Goal: Task Accomplishment & Management: Complete application form

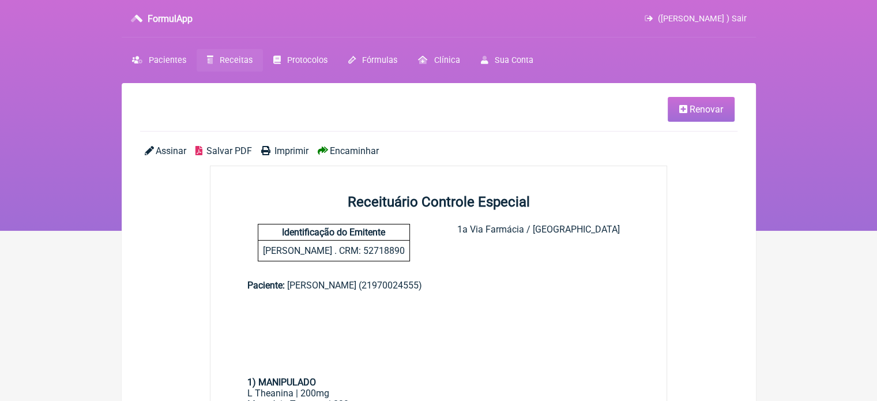
click at [245, 59] on span "Receitas" at bounding box center [236, 60] width 33 height 10
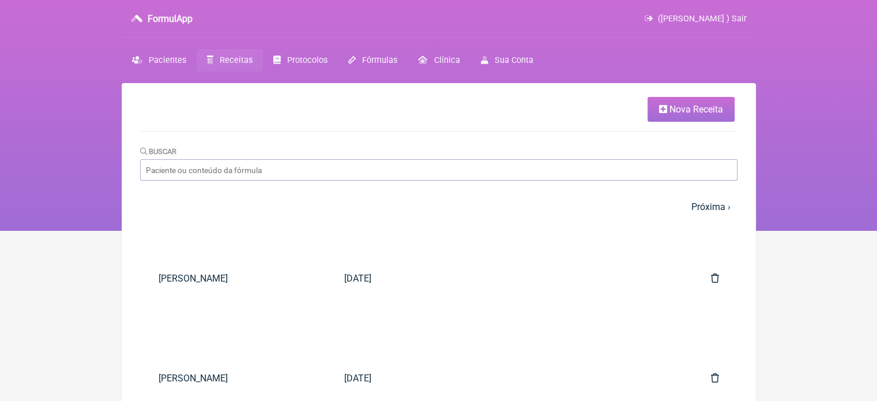
click at [703, 102] on link "Nova Receita" at bounding box center [691, 109] width 87 height 25
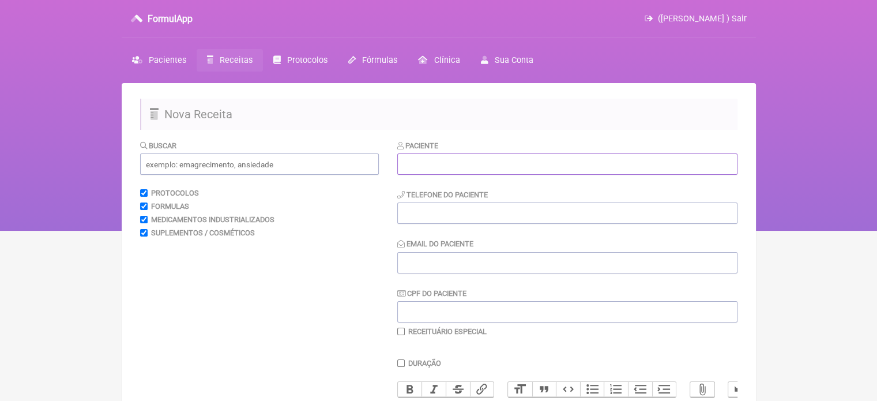
click at [461, 163] on input "text" at bounding box center [567, 163] width 340 height 21
paste input "ADRIANA NUNES PEREIRA CRUZ"
type input "ADRIANA NUNES PEREIRA CRUZ"
click at [299, 160] on input "text" at bounding box center [259, 163] width 239 height 21
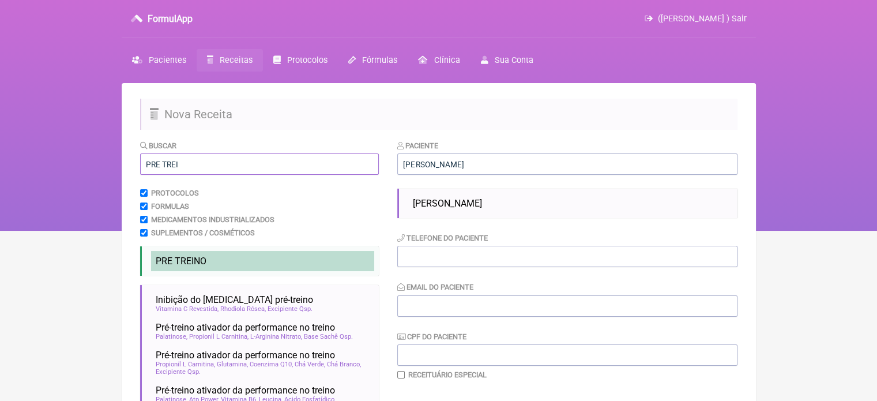
type input "PRE TREI"
drag, startPoint x: 182, startPoint y: 260, endPoint x: 190, endPoint y: 265, distance: 9.9
click at [182, 260] on span "PRE TREI" at bounding box center [175, 261] width 38 height 11
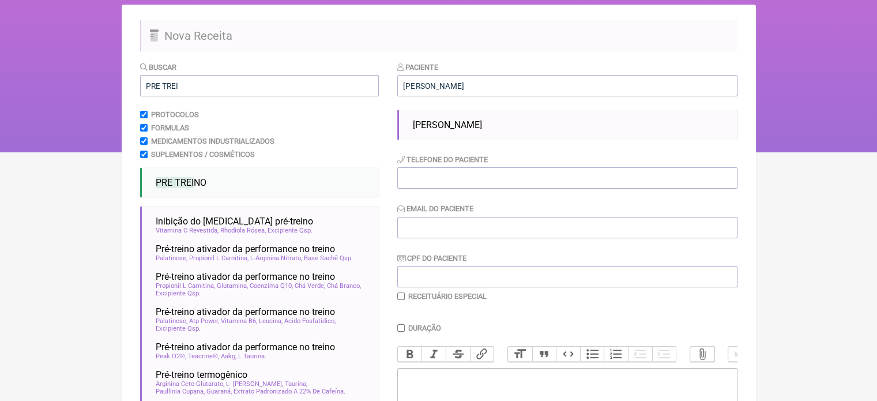
scroll to position [231, 0]
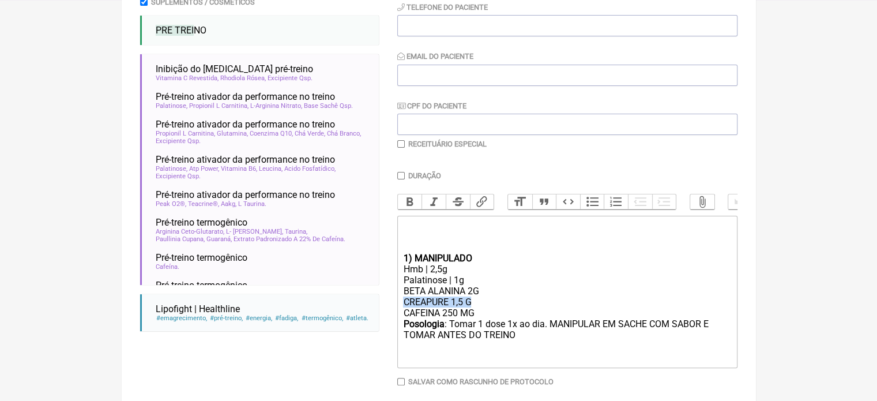
drag, startPoint x: 476, startPoint y: 310, endPoint x: 382, endPoint y: 311, distance: 94.6
click at [382, 311] on form "Buscar PRE TREI Protocolos Formulas Medicamentos Industrializados Suplementos /…" at bounding box center [439, 169] width 598 height 521
type trix-editor "<div><br><br><br></div><div><strong>1) MANIPULADO</strong></div><div>Hmb | 2,5g…"
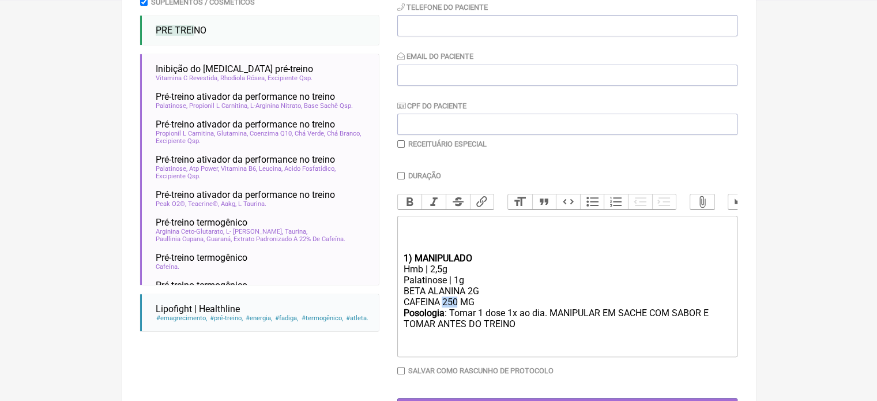
drag, startPoint x: 457, startPoint y: 311, endPoint x: 442, endPoint y: 313, distance: 14.5
click at [442, 307] on div "BETA ALANINA 2G CAFEINA 250 MG" at bounding box center [567, 297] width 328 height 22
click at [538, 283] on div "Palatinose | 1g" at bounding box center [567, 280] width 328 height 11
click at [401, 173] on input "Duração" at bounding box center [400, 175] width 7 height 7
checkbox input "true"
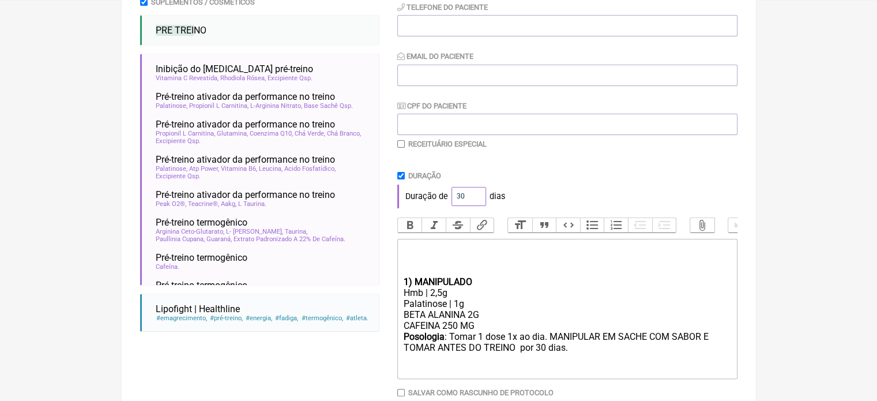
drag, startPoint x: 470, startPoint y: 198, endPoint x: 423, endPoint y: 195, distance: 46.8
click at [431, 198] on div "Duração de 30 dias" at bounding box center [567, 196] width 340 height 23
type input "60"
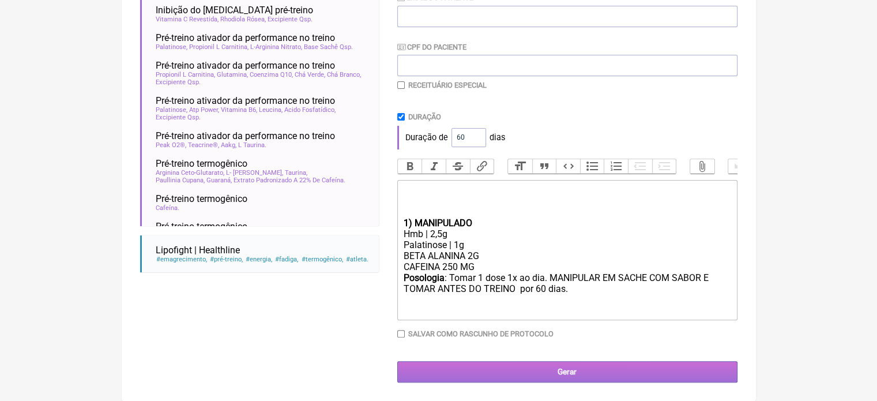
click at [546, 368] on input "Gerar" at bounding box center [567, 371] width 340 height 21
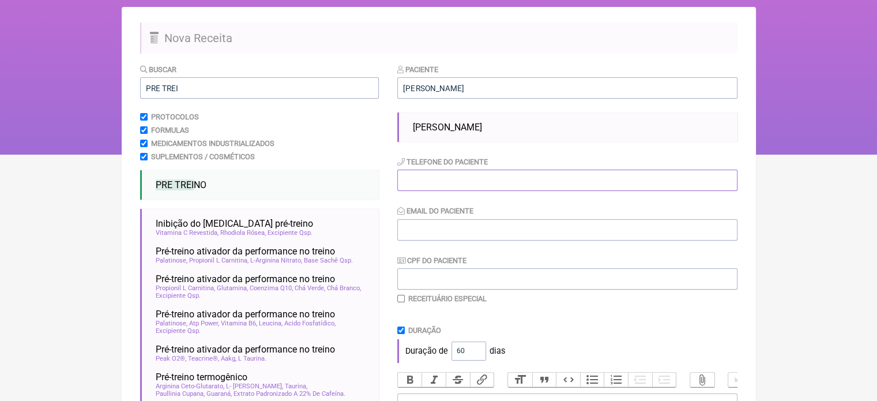
scroll to position [73, 0]
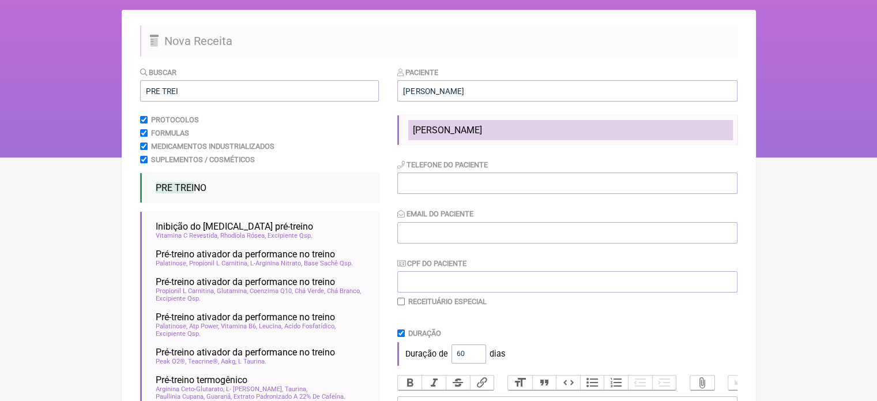
click at [482, 132] on span "ADRIANA NUNES PEREIRA CRUZ" at bounding box center [447, 130] width 69 height 11
type input "21996397719"
type input "X@X"
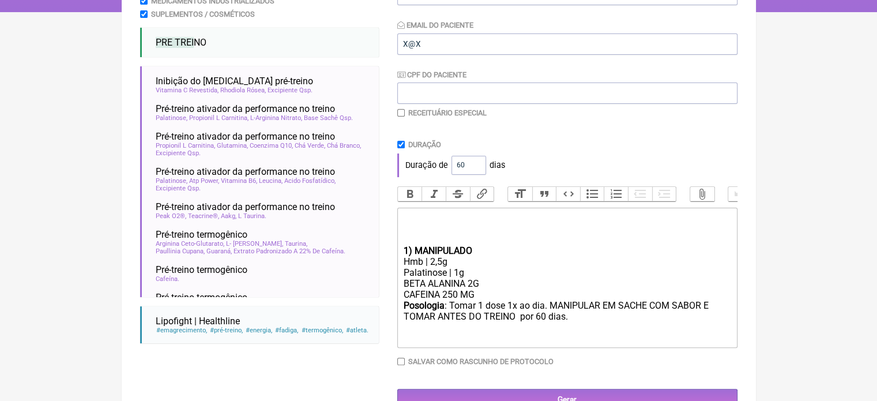
scroll to position [256, 0]
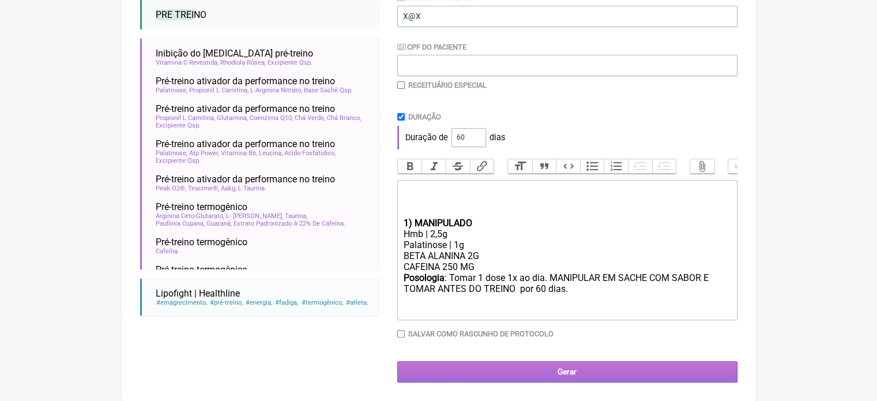
click at [552, 370] on input "Gerar" at bounding box center [567, 371] width 340 height 21
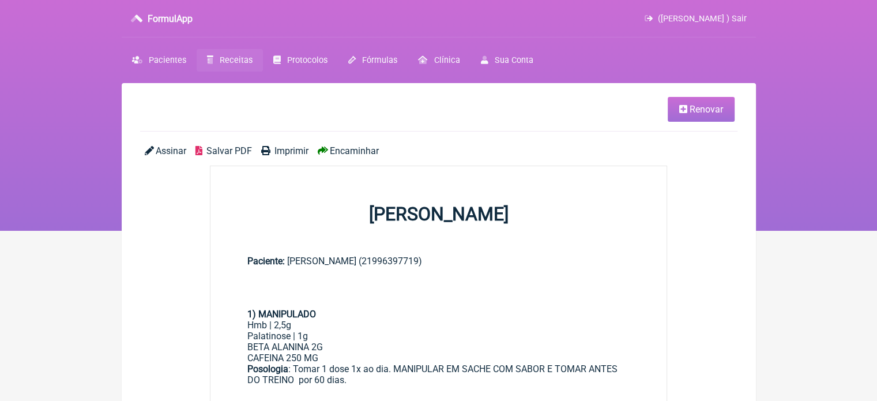
click at [294, 147] on span "Imprimir" at bounding box center [292, 150] width 34 height 11
click at [163, 59] on span "Pacientes" at bounding box center [167, 60] width 37 height 10
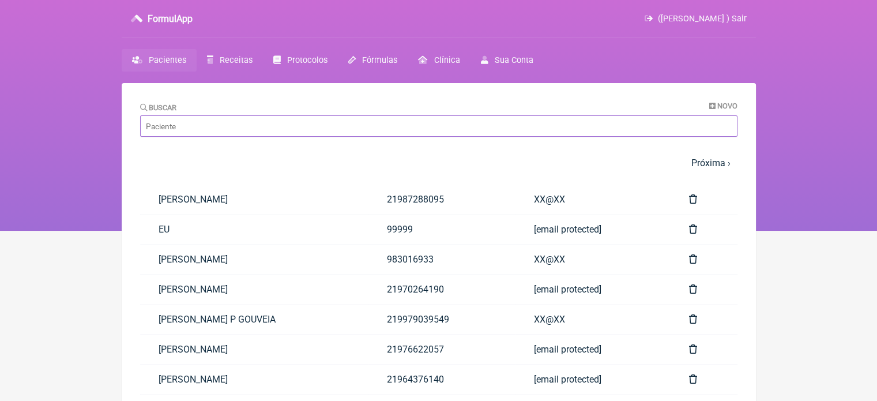
click at [205, 131] on input "Buscar" at bounding box center [439, 125] width 598 height 21
paste input "ADRIANA NUNES PEREIRA CRUZ"
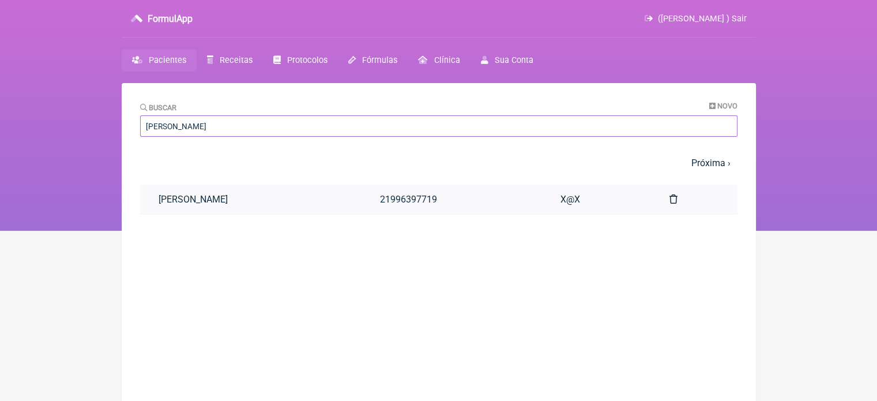
type input "ADRIANA NUNES PEREIRA CRUZ"
click at [306, 205] on link "ADRIANA NUNES PEREIRA CRUZ" at bounding box center [250, 199] width 221 height 29
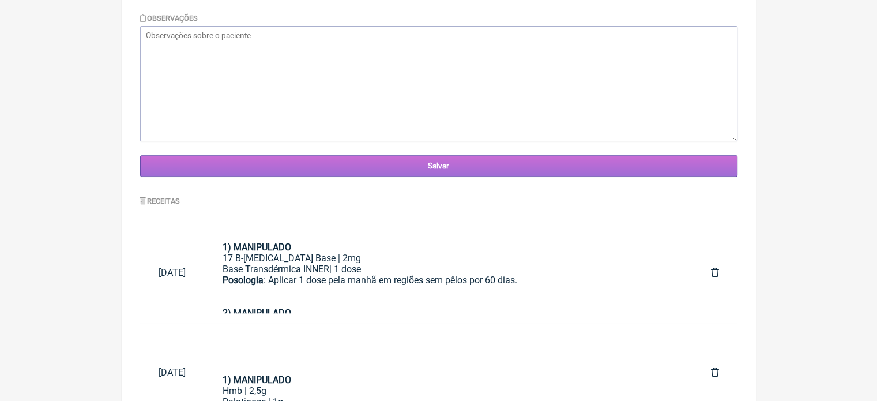
scroll to position [444, 0]
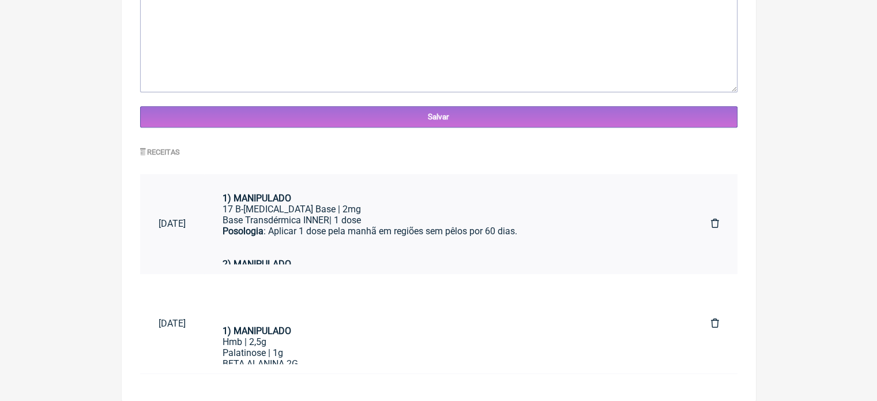
click at [486, 223] on div "Base Transdérmica INNER| 1 dose" at bounding box center [449, 220] width 452 height 11
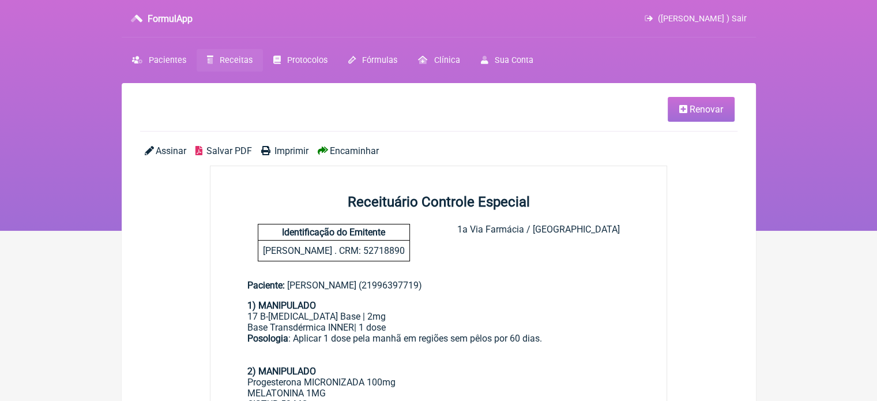
click at [290, 150] on span "Imprimir" at bounding box center [292, 150] width 34 height 11
click at [161, 57] on span "Pacientes" at bounding box center [167, 60] width 37 height 10
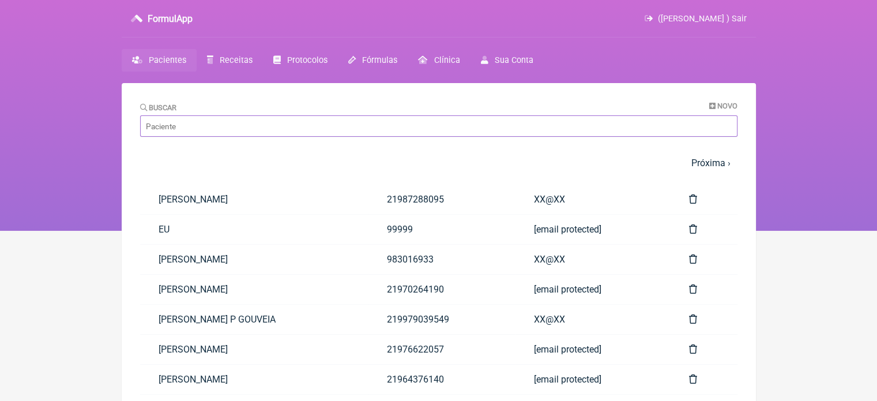
click at [215, 125] on input "Buscar" at bounding box center [439, 125] width 598 height 21
paste input "ADRIANA NUNES PEREIRA CRUZ"
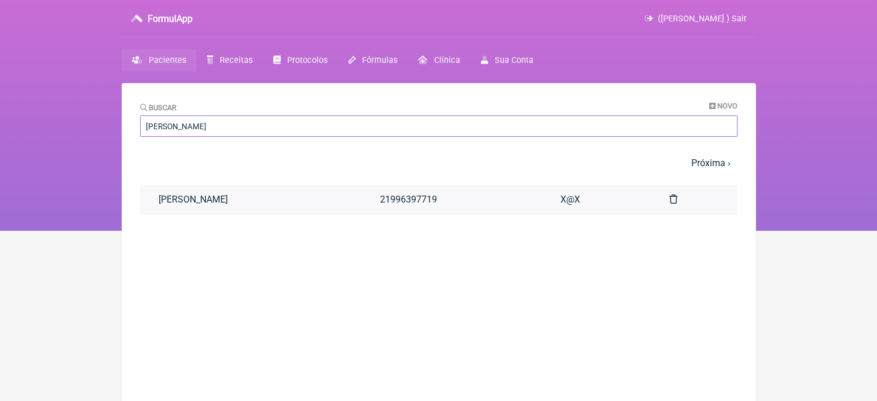
type input "ADRIANA NUNES PEREIRA CRUZ"
click at [281, 202] on link "ADRIANA NUNES PEREIRA CRUZ" at bounding box center [250, 199] width 221 height 29
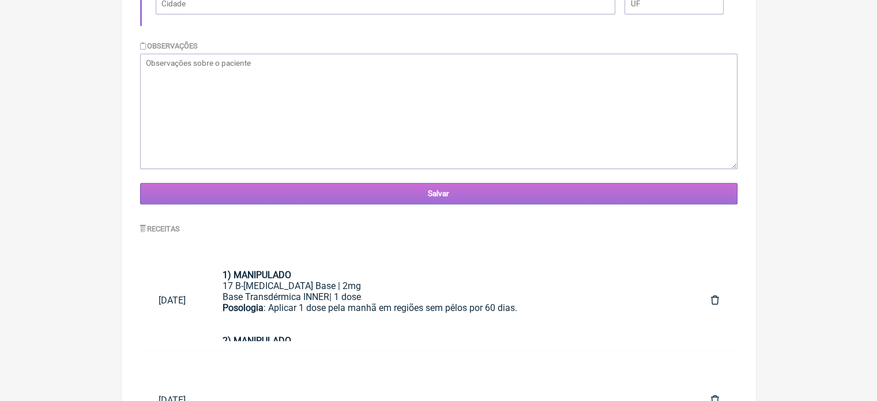
scroll to position [444, 0]
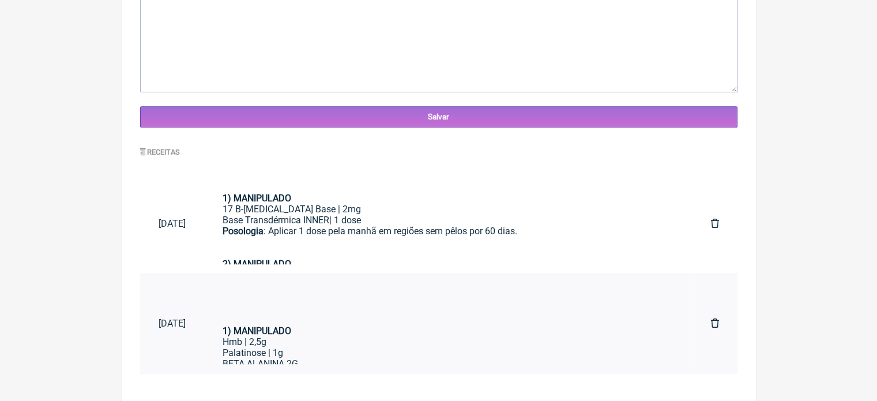
click at [348, 340] on div "Hmb | 2,5g" at bounding box center [449, 341] width 452 height 11
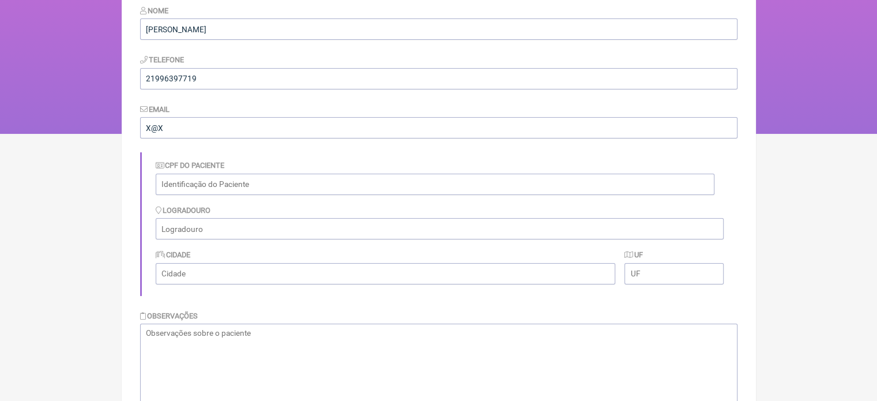
scroll to position [0, 0]
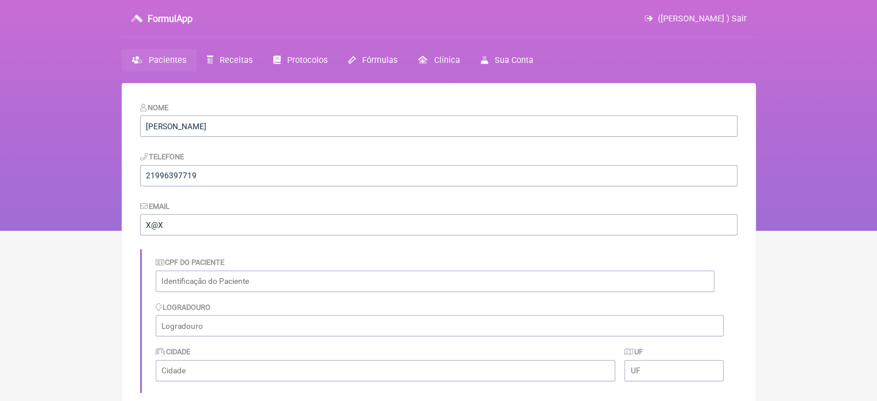
click at [153, 59] on span "Pacientes" at bounding box center [167, 60] width 37 height 10
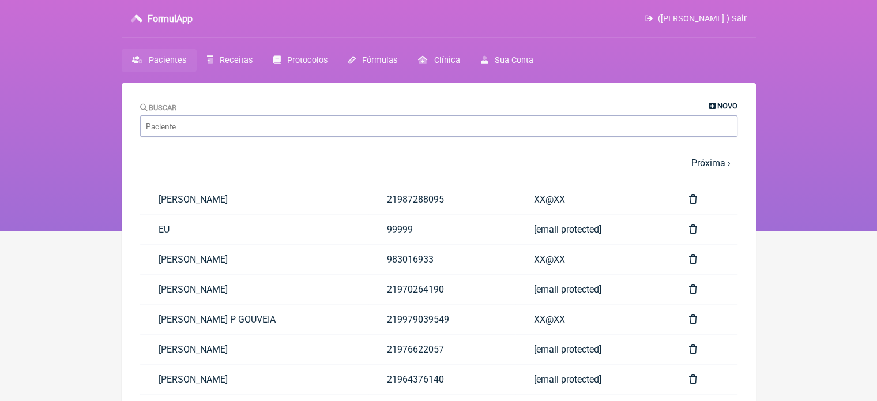
click at [724, 104] on span "Novo" at bounding box center [728, 106] width 20 height 9
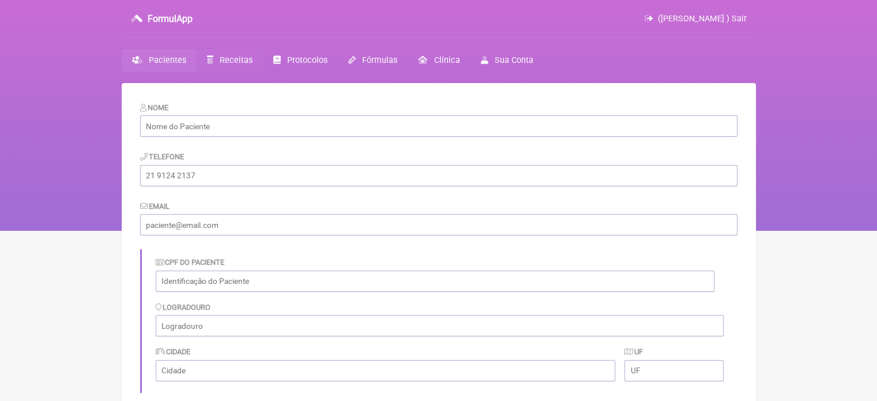
click at [239, 61] on span "Receitas" at bounding box center [236, 60] width 33 height 10
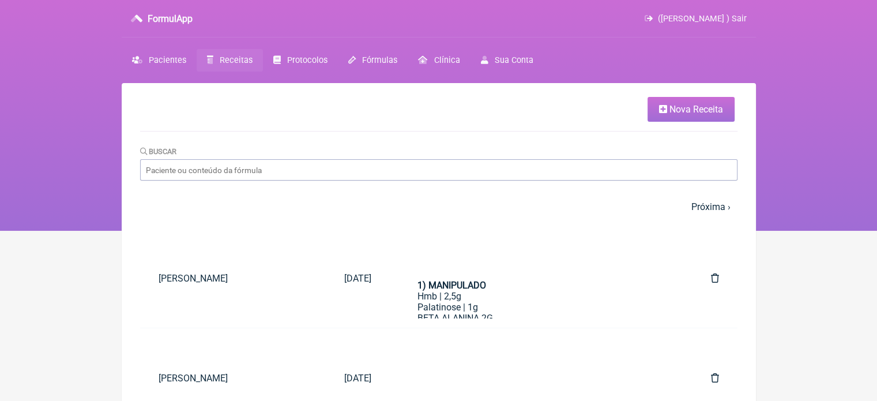
click at [677, 109] on span "Nova Receita" at bounding box center [697, 109] width 54 height 11
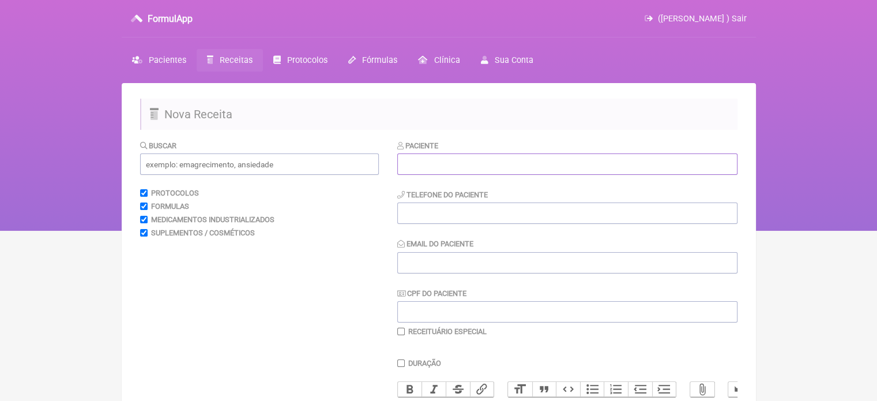
click at [549, 167] on input "text" at bounding box center [567, 163] width 340 height 21
paste input "[PERSON_NAME]"
type input "[PERSON_NAME]"
click at [490, 213] on input "tel" at bounding box center [567, 212] width 340 height 21
type input "21986008333"
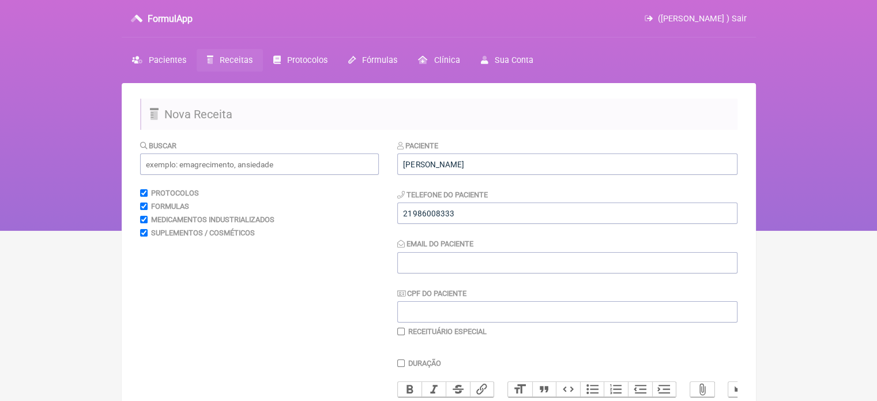
click at [260, 176] on div "Buscar Protocolos Formulas Medicamentos Industrializados Suplementos / Cosmétic…" at bounding box center [259, 372] width 239 height 465
click at [272, 168] on input "text" at bounding box center [259, 163] width 239 height 21
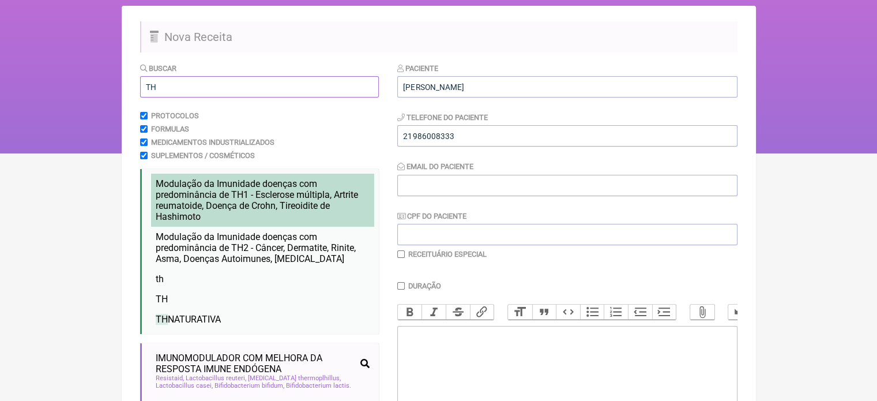
scroll to position [173, 0]
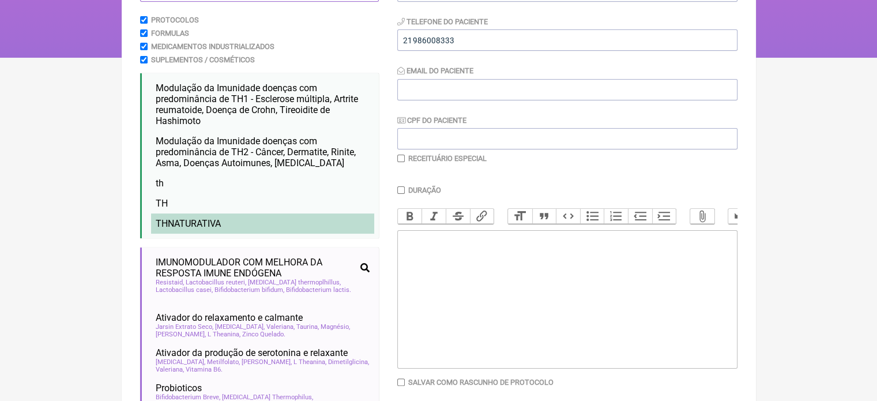
type input "TH"
click at [216, 224] on span "TH NATURATIVA" at bounding box center [188, 223] width 65 height 11
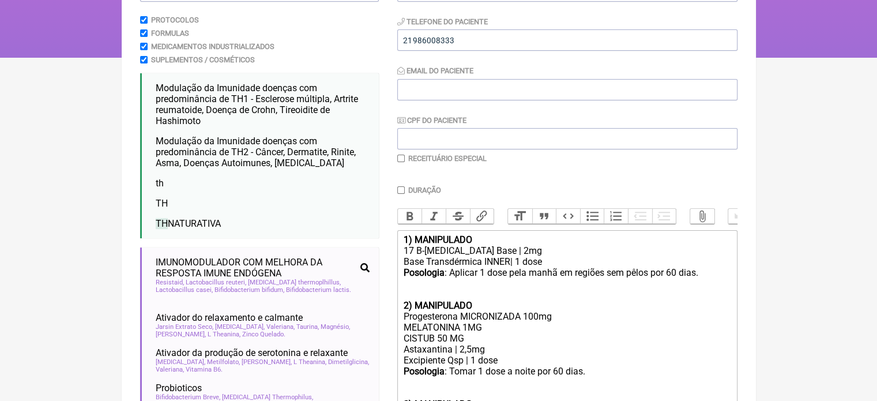
click at [401, 159] on input "checkbox" at bounding box center [400, 158] width 7 height 7
checkbox input "true"
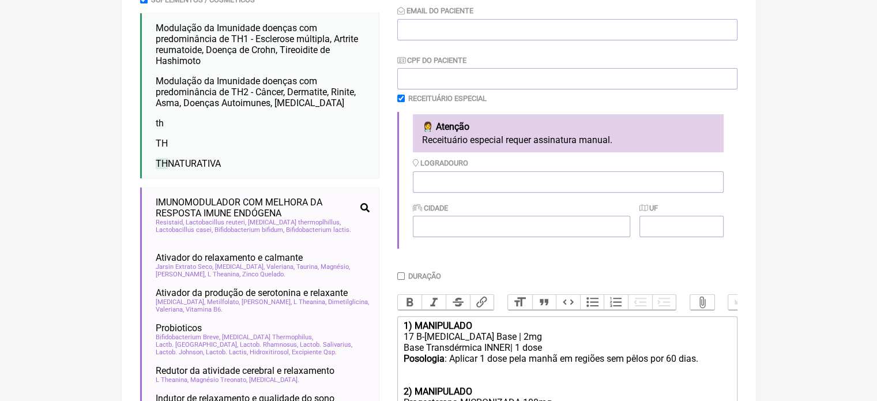
scroll to position [404, 0]
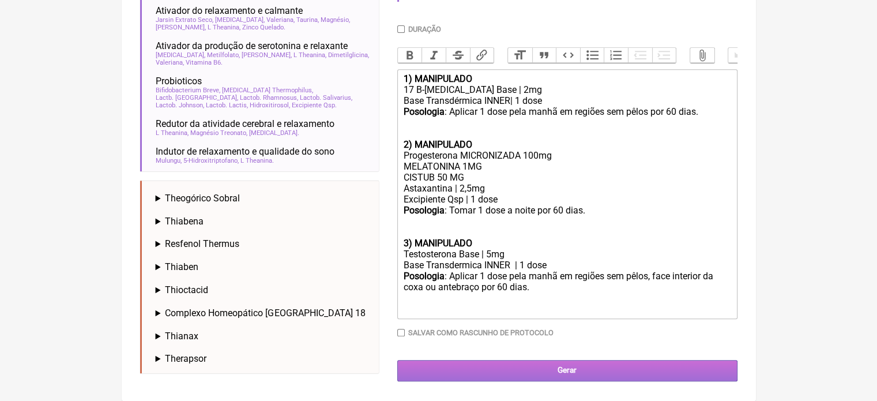
click at [563, 372] on input "Gerar" at bounding box center [567, 370] width 340 height 21
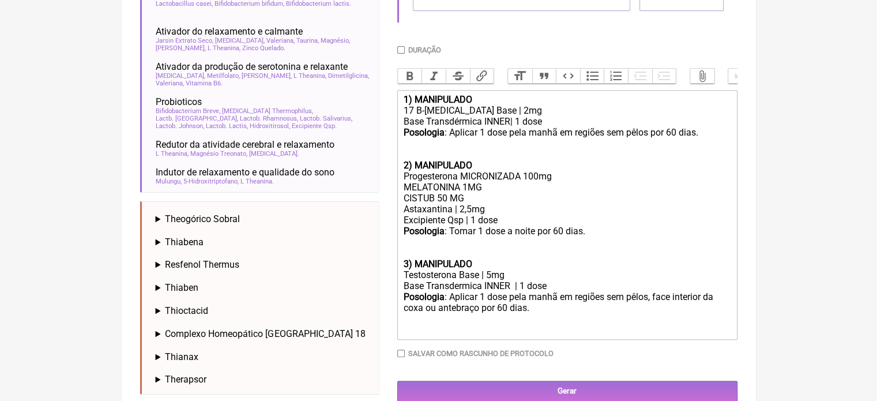
scroll to position [491, 0]
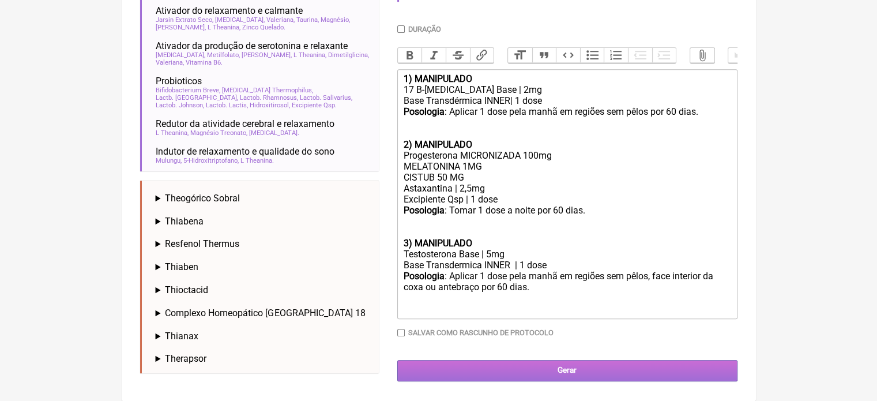
type input "X@X"
click at [567, 369] on input "Gerar" at bounding box center [567, 370] width 340 height 21
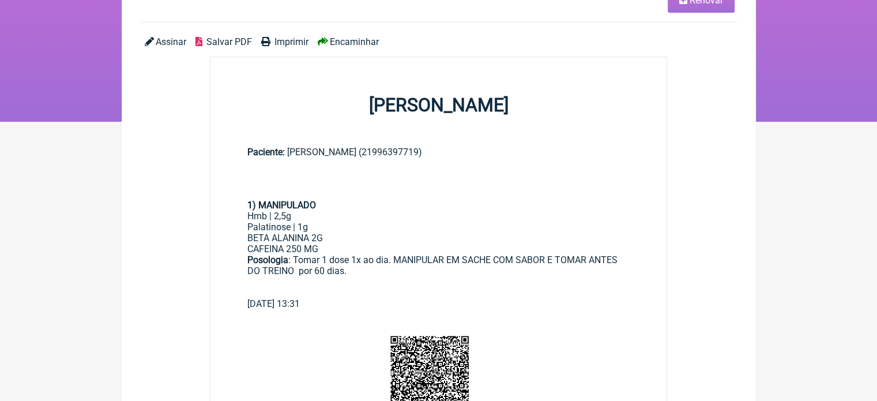
scroll to position [115, 0]
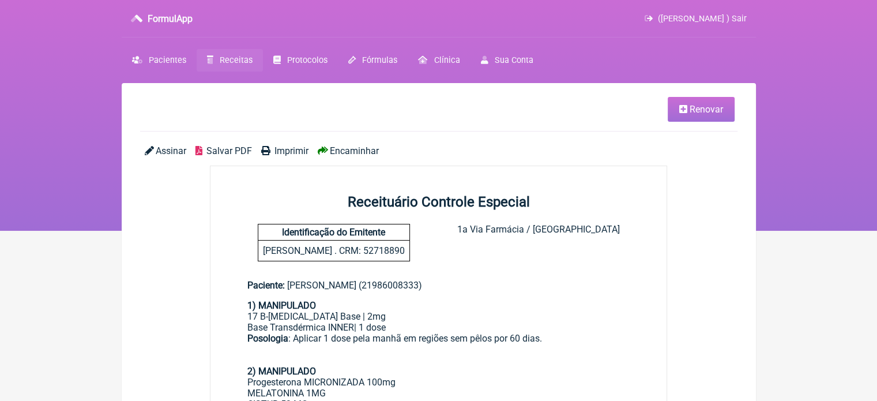
click at [291, 151] on span "Imprimir" at bounding box center [292, 150] width 34 height 11
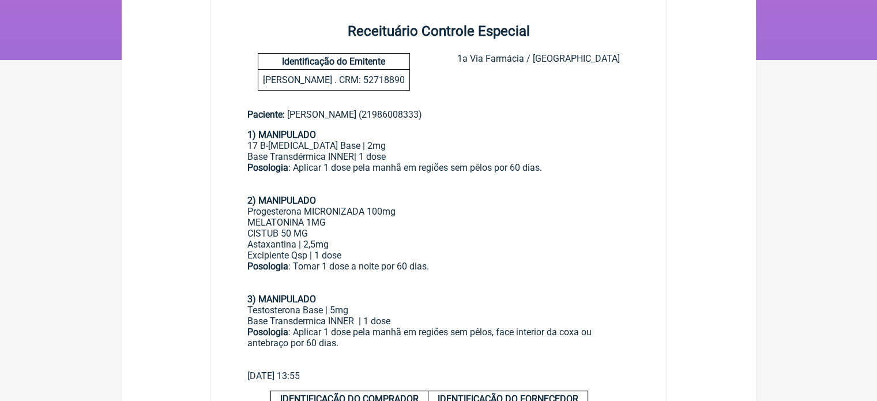
scroll to position [173, 0]
